Goal: Information Seeking & Learning: Learn about a topic

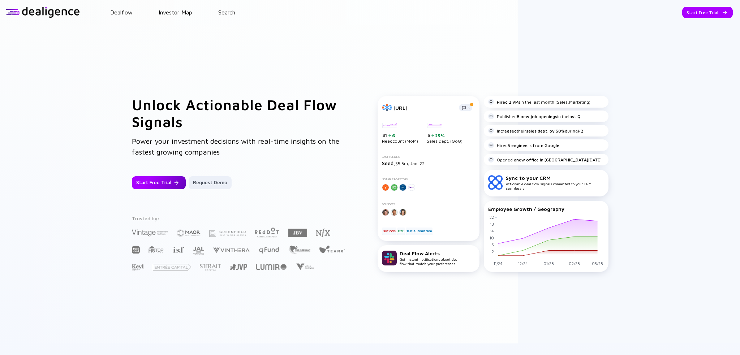
click at [154, 179] on div "Start Free Trial" at bounding box center [159, 182] width 54 height 13
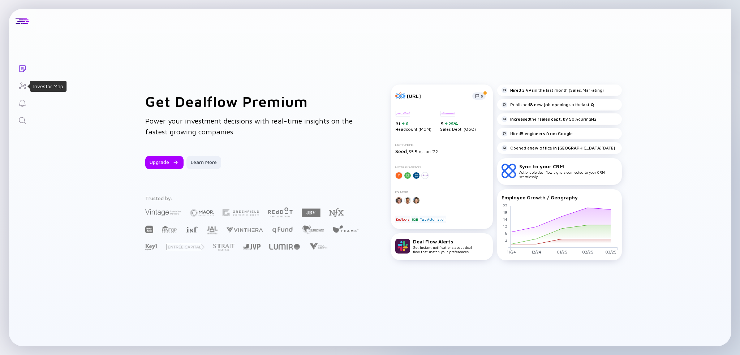
click at [25, 84] on icon "Investor Map" at bounding box center [22, 86] width 9 height 9
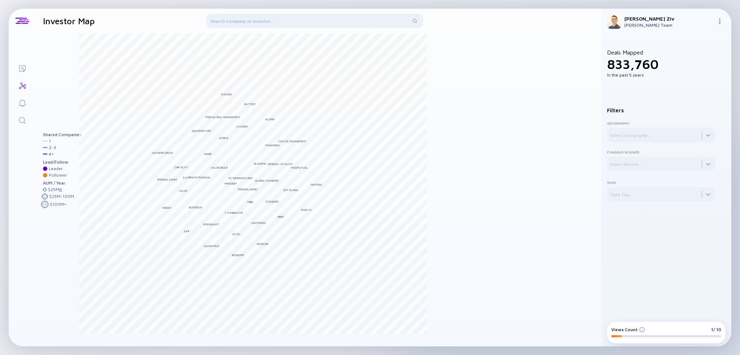
click at [258, 22] on div at bounding box center [314, 22] width 217 height 17
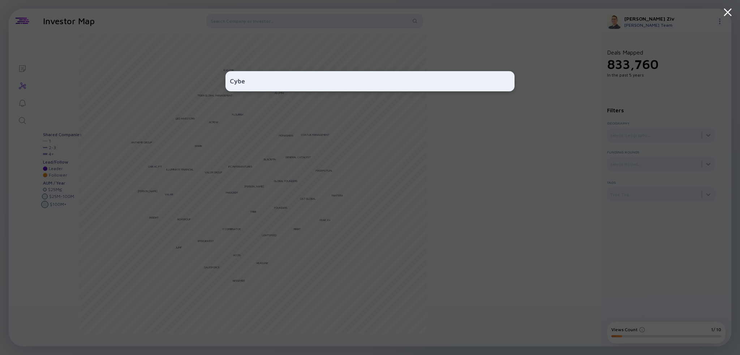
type input "Cyber"
type input "YL Ventures"
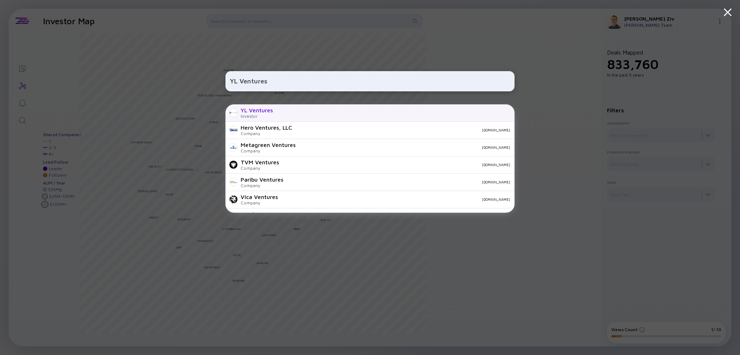
click at [277, 108] on div "YL Ventures Investor" at bounding box center [369, 112] width 289 height 17
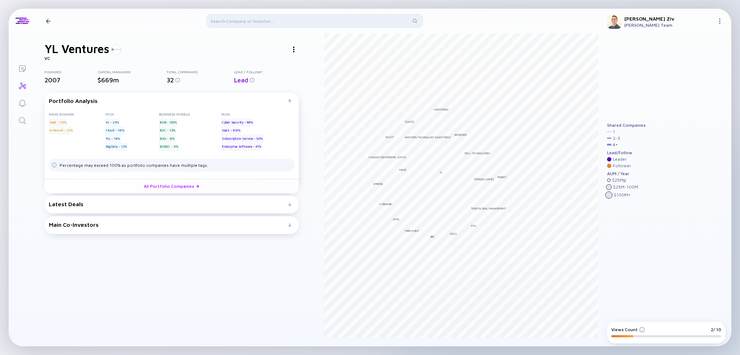
click at [719, 22] on img at bounding box center [719, 21] width 6 height 6
click at [689, 61] on div "Upgrade" at bounding box center [695, 57] width 48 height 14
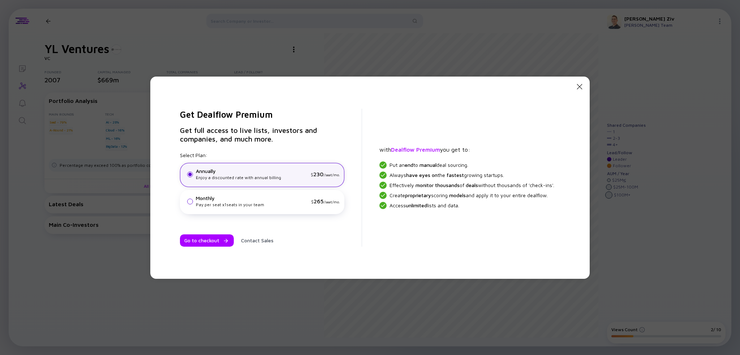
click at [584, 84] on icon "Close Modal" at bounding box center [579, 86] width 9 height 9
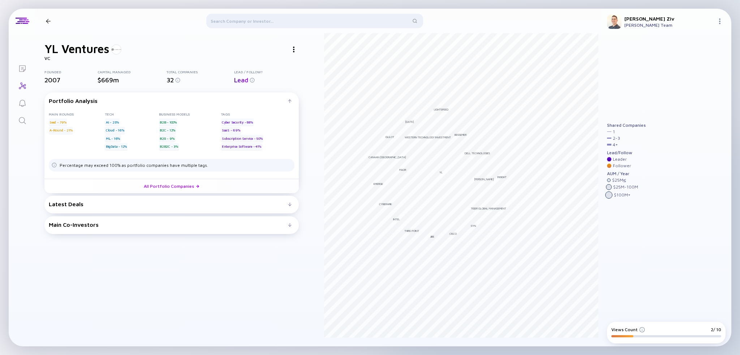
click at [104, 222] on div "Main Co-Investors" at bounding box center [168, 224] width 239 height 6
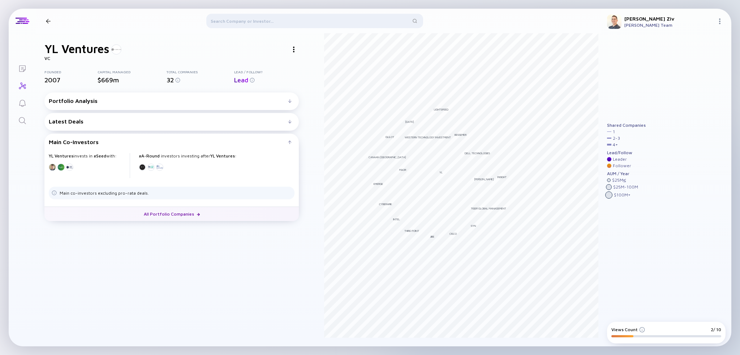
click at [179, 213] on link "All Portfolio Companies" at bounding box center [171, 214] width 254 height 14
